Goal: Book appointment/travel/reservation

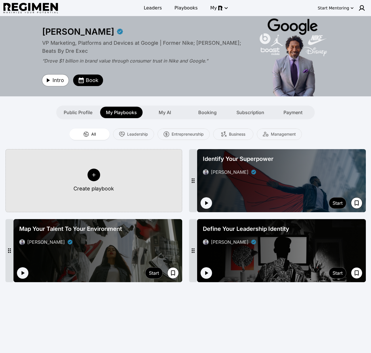
click at [54, 83] on span "Intro" at bounding box center [58, 80] width 11 height 8
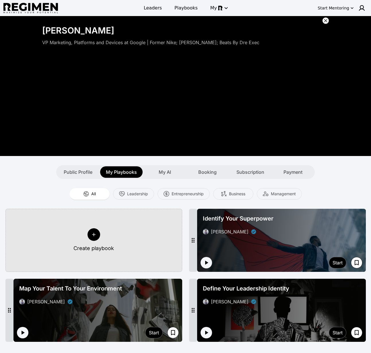
click at [326, 19] on icon at bounding box center [326, 21] width 6 height 6
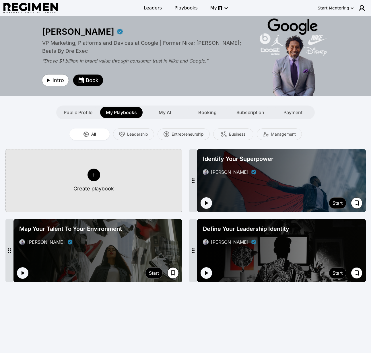
click at [272, 231] on span "Define Your Leadership Identity" at bounding box center [246, 229] width 86 height 8
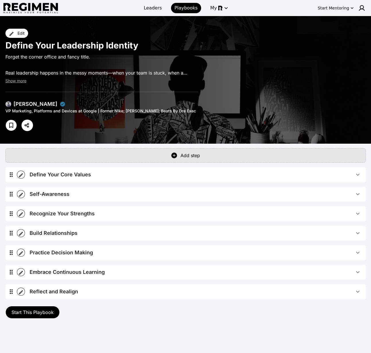
click at [7, 103] on img at bounding box center [8, 104] width 6 height 6
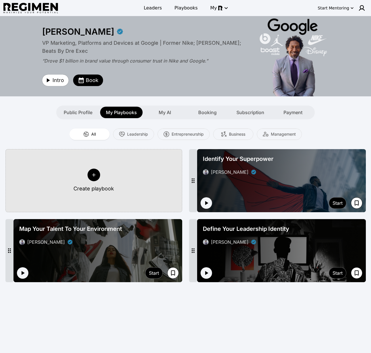
click at [182, 100] on div "Public Profile My Playbooks My AI Booking Subscription Payment" at bounding box center [185, 107] width 367 height 23
click at [90, 77] on span "Book" at bounding box center [92, 80] width 13 height 8
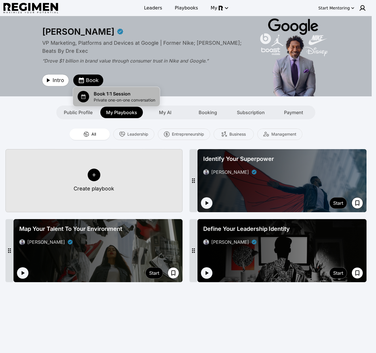
click at [121, 100] on span "Private one-on-one conversation" at bounding box center [124, 100] width 61 height 6
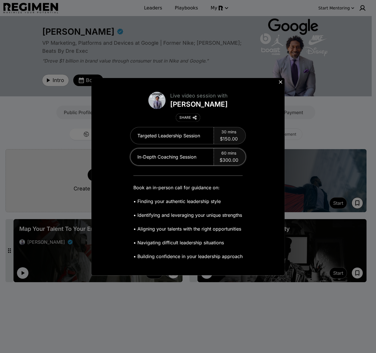
click at [226, 152] on span "60 mins" at bounding box center [228, 153] width 15 height 6
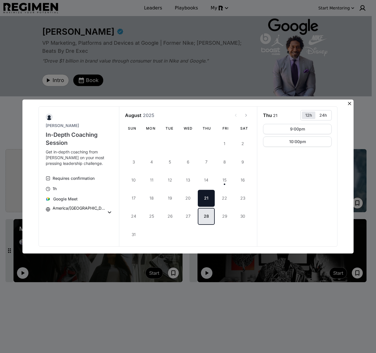
click at [207, 218] on button "28" at bounding box center [206, 216] width 17 height 17
click at [349, 103] on icon at bounding box center [348, 103] width 3 height 3
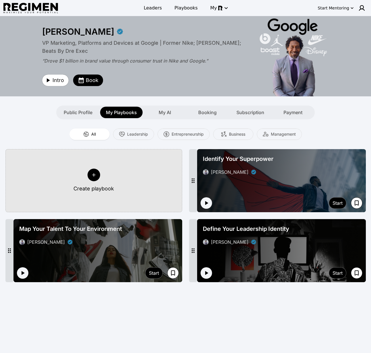
click at [361, 131] on div "All Leadership Entrepreneurship Business Management" at bounding box center [185, 134] width 367 height 14
click at [152, 7] on span "Leaders" at bounding box center [153, 8] width 18 height 7
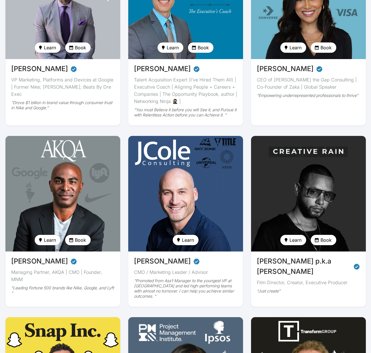
scroll to position [121, 0]
click at [46, 175] on img at bounding box center [63, 193] width 118 height 119
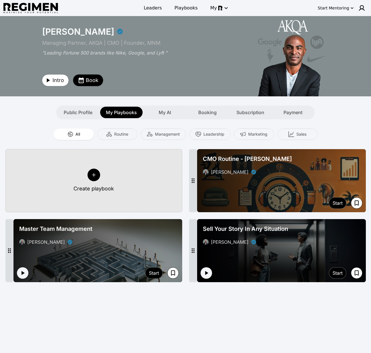
click at [91, 83] on span "Book" at bounding box center [92, 80] width 13 height 8
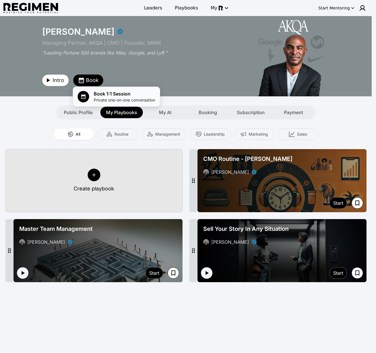
click at [112, 98] on span "Private one-on-one conversation" at bounding box center [124, 100] width 61 height 6
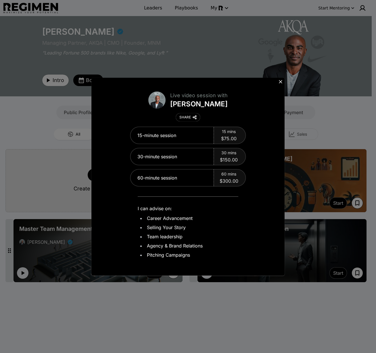
click at [282, 80] on icon at bounding box center [280, 82] width 6 height 6
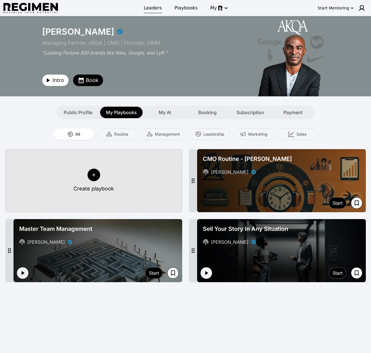
click at [155, 9] on span "Leaders" at bounding box center [153, 8] width 18 height 7
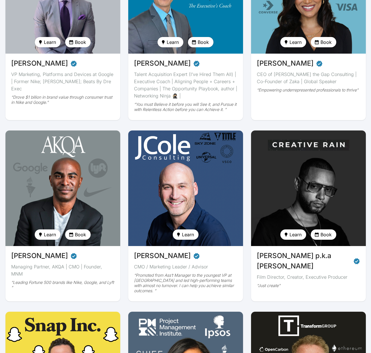
scroll to position [127, 0]
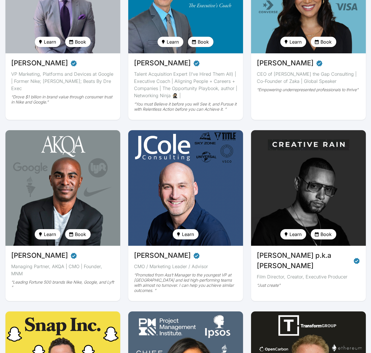
click at [279, 156] on img at bounding box center [308, 188] width 118 height 119
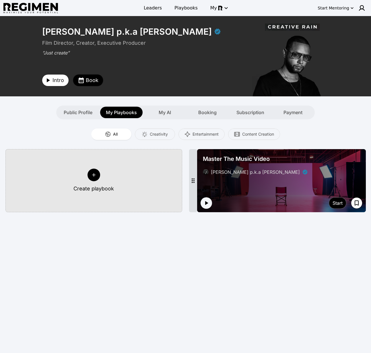
click at [88, 80] on span "Book" at bounding box center [92, 80] width 13 height 8
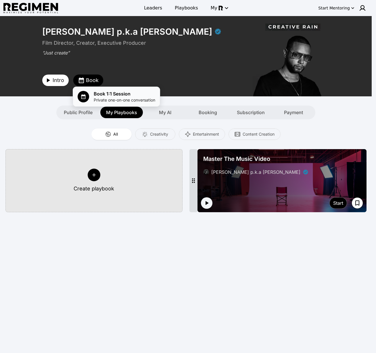
click at [107, 98] on span "Private one-on-one conversation" at bounding box center [124, 100] width 61 height 6
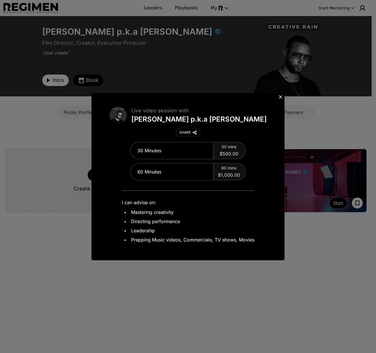
click at [279, 95] on icon at bounding box center [280, 97] width 6 height 6
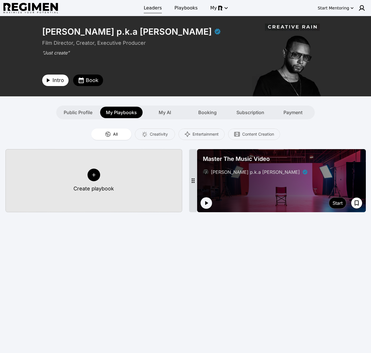
click at [146, 7] on span "Leaders" at bounding box center [153, 8] width 18 height 7
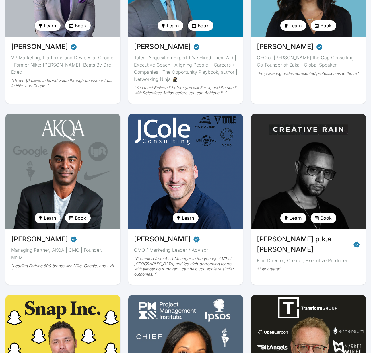
scroll to position [196, 0]
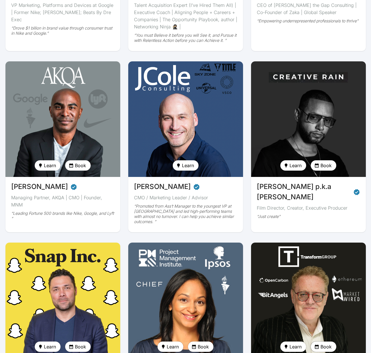
click at [329, 349] on span "Book" at bounding box center [326, 347] width 11 height 7
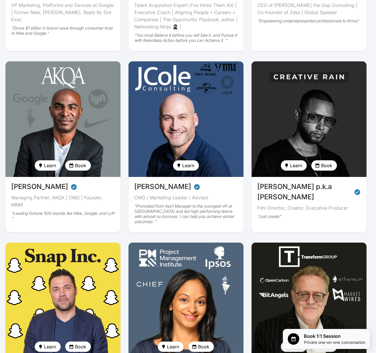
click at [306, 344] on span "Private one-on-one conversation" at bounding box center [333, 343] width 61 height 6
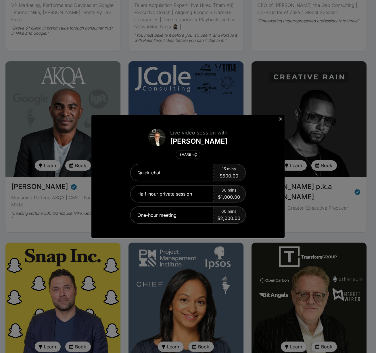
click at [281, 119] on icon at bounding box center [280, 119] width 6 height 6
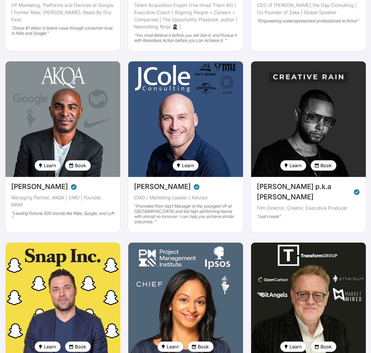
click at [307, 272] on img at bounding box center [308, 300] width 118 height 119
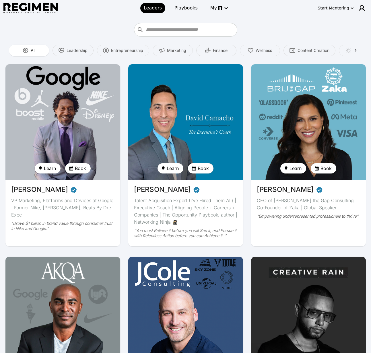
click at [79, 112] on img at bounding box center [63, 122] width 118 height 119
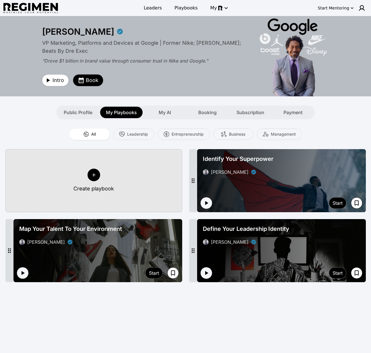
click at [94, 80] on span "Book" at bounding box center [92, 80] width 13 height 8
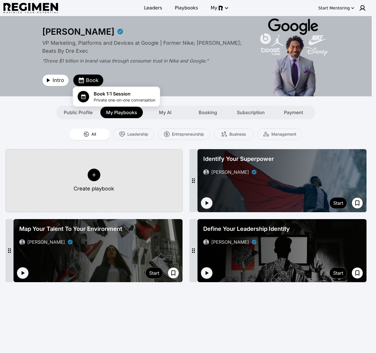
click at [213, 79] on div at bounding box center [188, 176] width 376 height 353
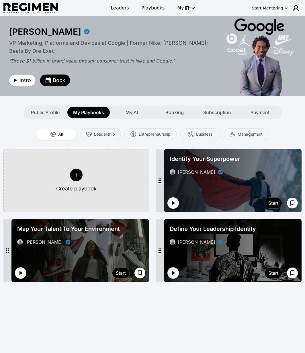
click at [122, 8] on span "Leaders" at bounding box center [120, 8] width 18 height 7
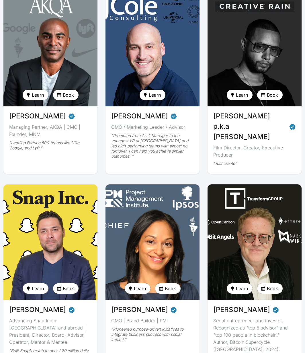
scroll to position [316, 0]
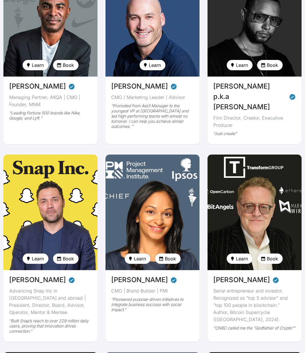
click at [264, 174] on img at bounding box center [254, 212] width 97 height 119
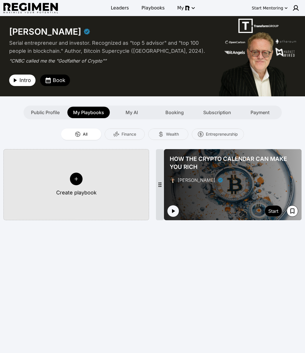
click at [212, 176] on div "HOW THE CRYPTO CALENDAR CAN MAKE YOU RICH [PERSON_NAME]" at bounding box center [233, 169] width 131 height 33
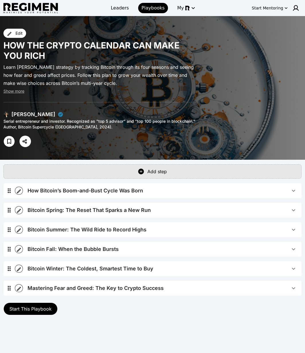
scroll to position [1, 0]
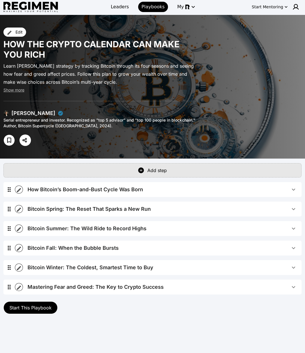
click at [61, 189] on div "How Bitcoin’s Boom-and-Bust Cycle Was Born" at bounding box center [86, 190] width 116 height 8
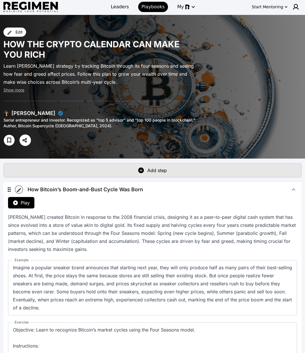
click at [22, 202] on span "Play" at bounding box center [25, 203] width 9 height 7
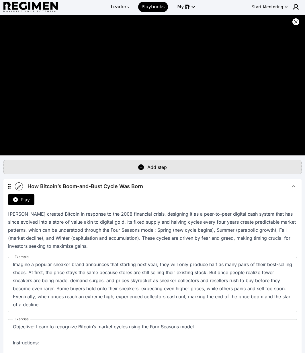
click at [296, 22] on icon at bounding box center [296, 22] width 6 height 6
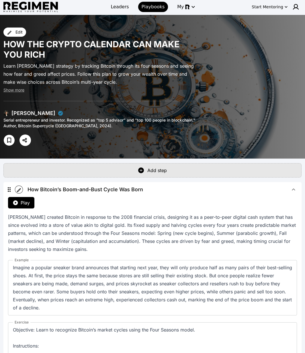
click at [221, 188] on span "How Bitcoin’s Boom-and-Bust Cycle Was Born" at bounding box center [159, 190] width 263 height 8
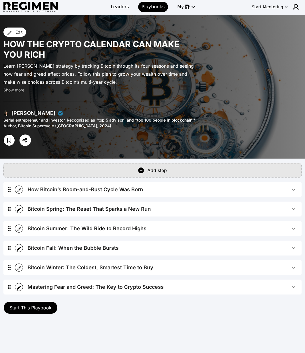
click at [8, 115] on img at bounding box center [6, 114] width 6 height 6
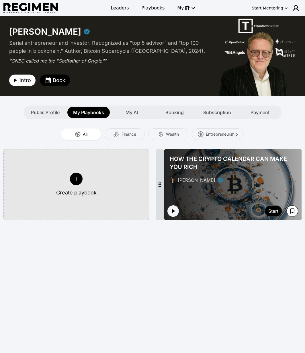
click at [52, 78] on button "Book" at bounding box center [55, 80] width 30 height 11
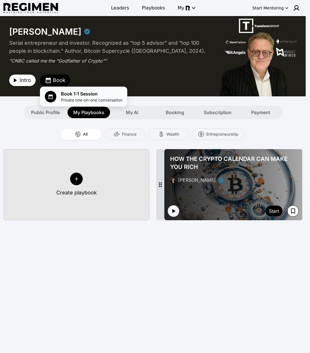
click at [68, 95] on span "Book 1:1 Session" at bounding box center [91, 93] width 61 height 7
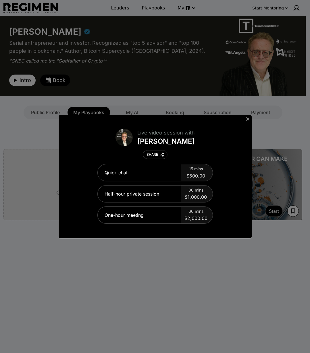
click at [248, 117] on icon at bounding box center [248, 119] width 6 height 6
